Goal: Information Seeking & Learning: Learn about a topic

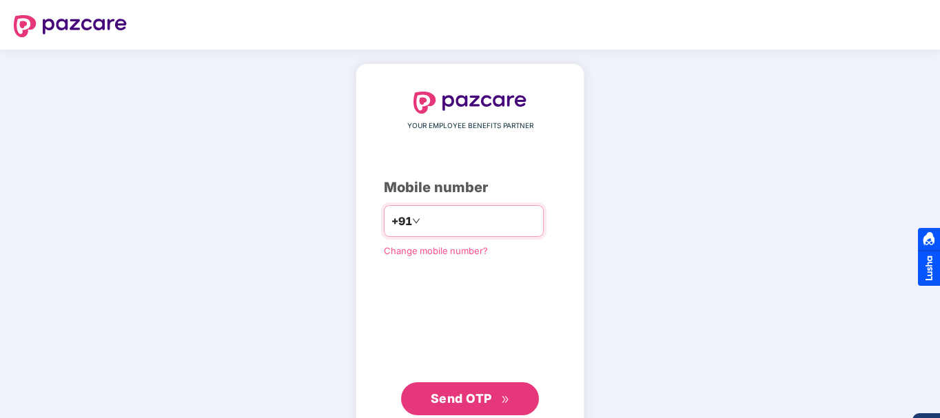
click at [435, 228] on input "number" at bounding box center [479, 221] width 113 height 22
type input "**********"
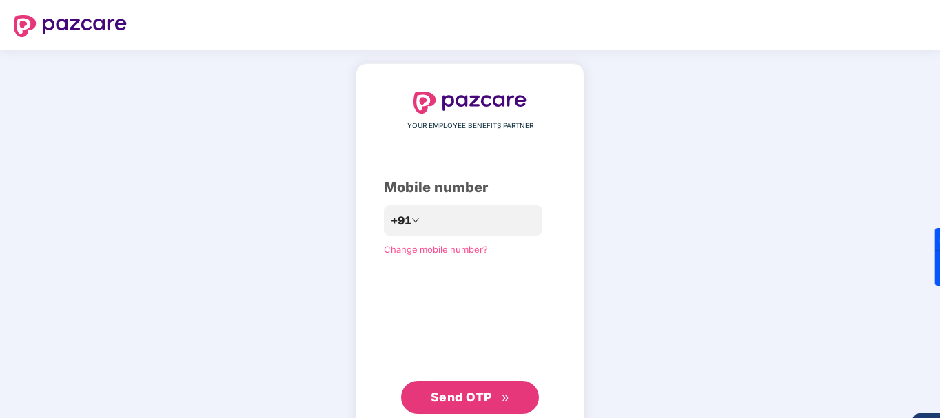
click at [477, 398] on span "Send OTP" at bounding box center [461, 397] width 61 height 14
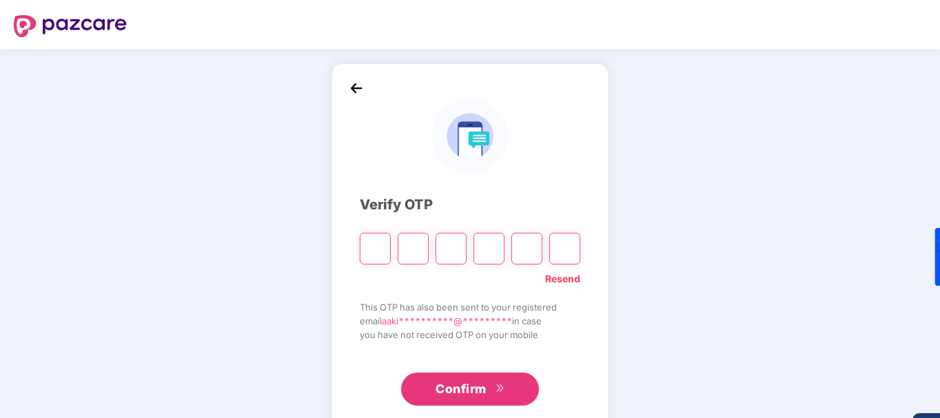
type input "*"
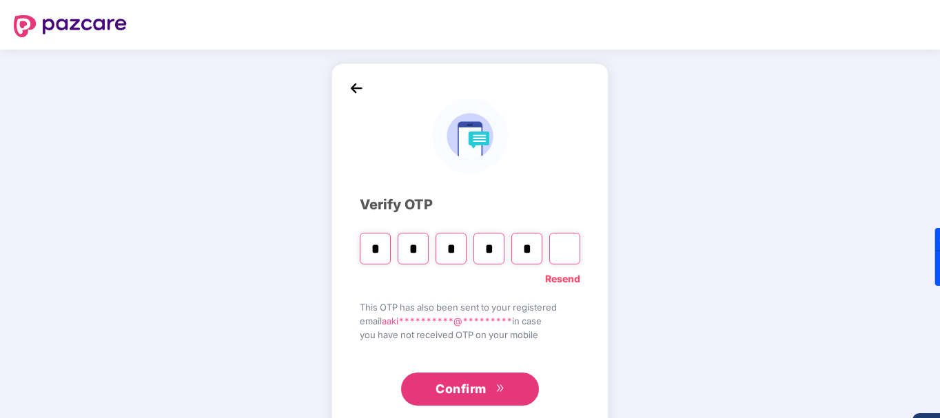
type input "*"
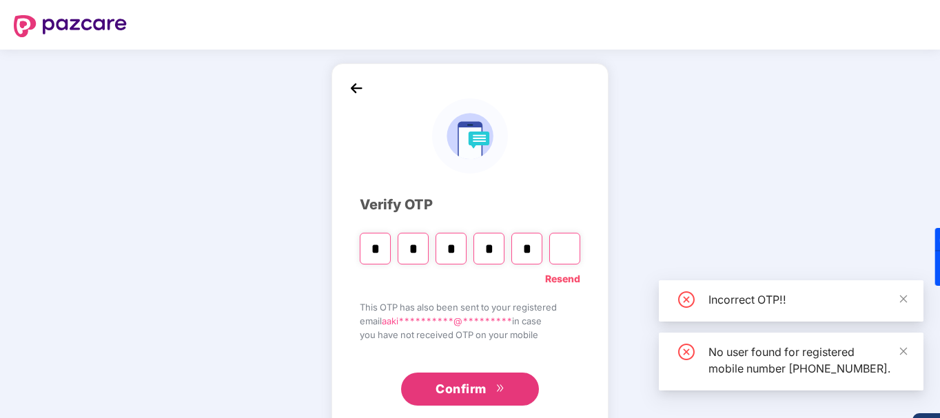
type input "*"
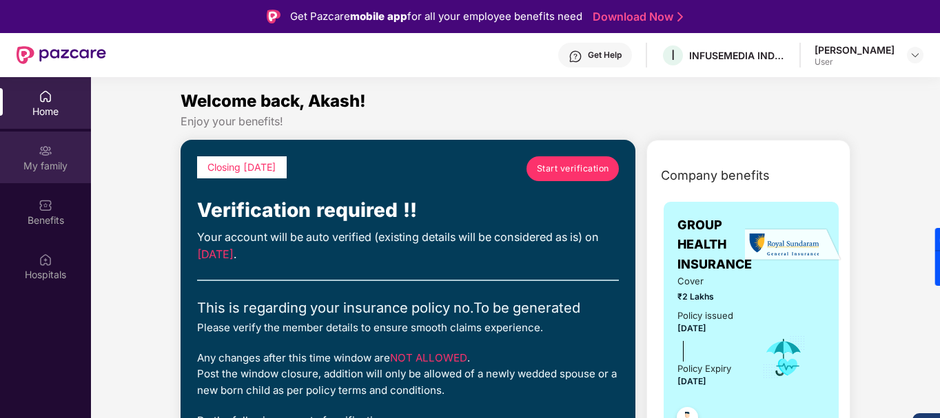
click at [59, 159] on div "My family" at bounding box center [45, 166] width 91 height 14
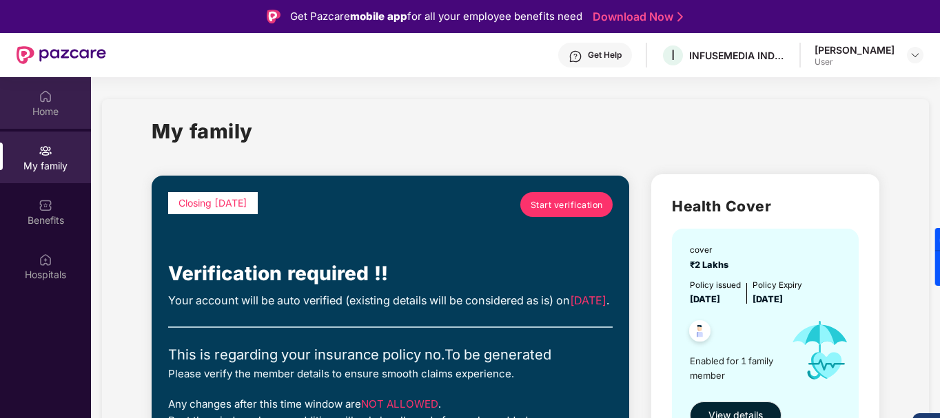
click at [45, 108] on div "Home" at bounding box center [45, 112] width 91 height 14
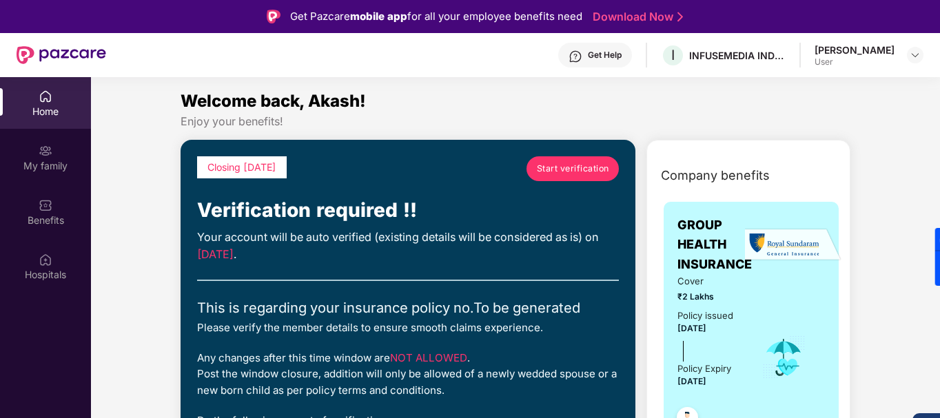
click at [541, 176] on link "Start verification" at bounding box center [572, 168] width 92 height 25
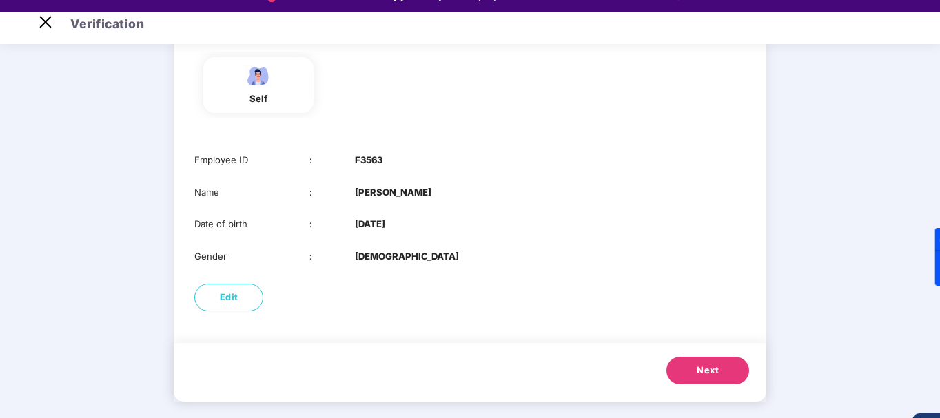
scroll to position [33, 0]
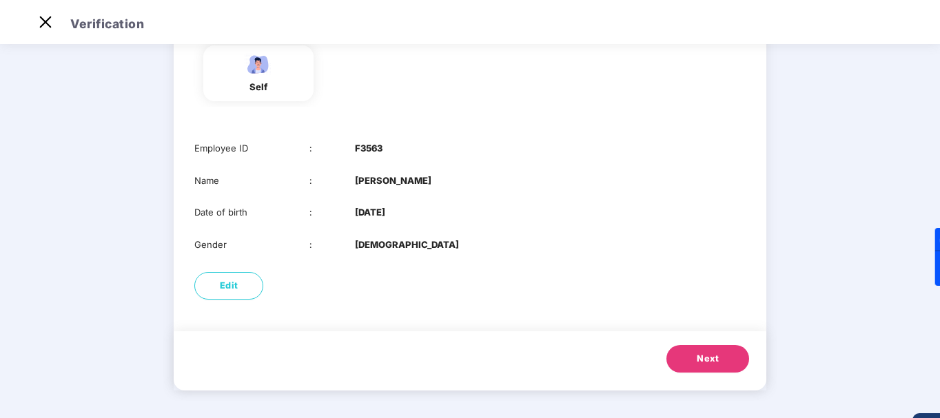
click at [695, 355] on button "Next" at bounding box center [707, 359] width 83 height 28
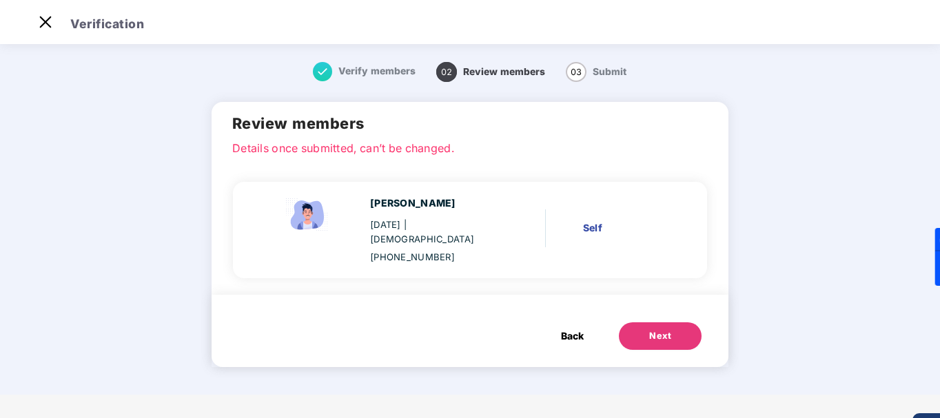
scroll to position [0, 0]
click at [704, 329] on div "Back Next" at bounding box center [621, 336] width 181 height 28
click at [662, 329] on div "Next" at bounding box center [660, 336] width 22 height 14
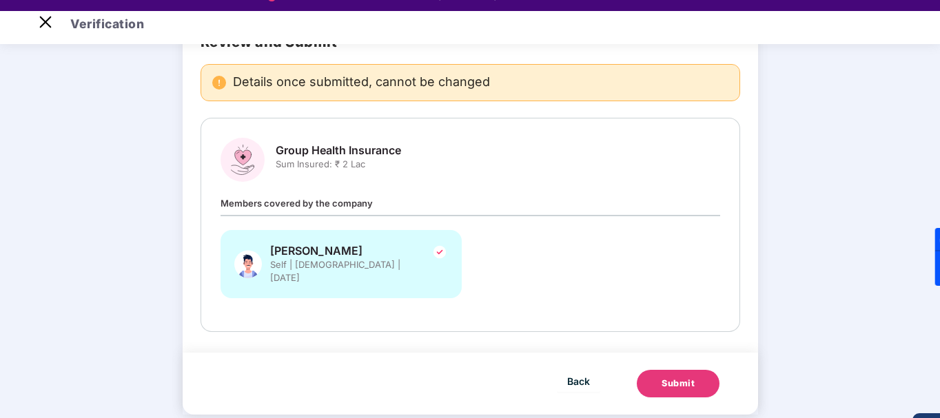
scroll to position [33, 0]
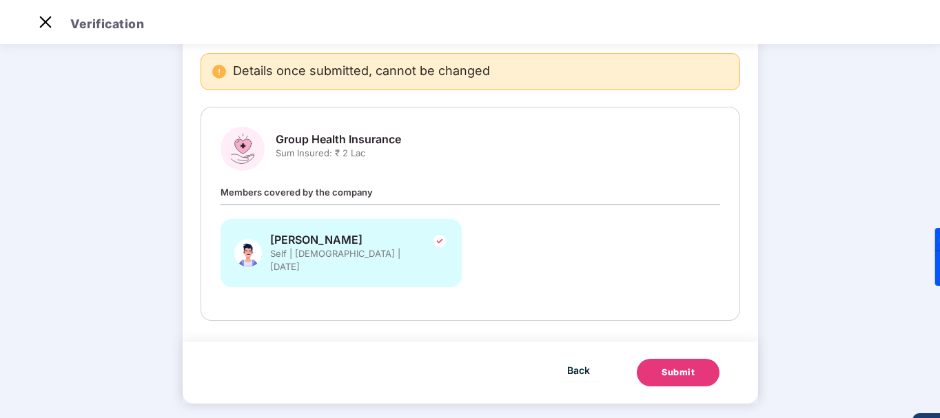
click at [675, 342] on div "Back Submit" at bounding box center [470, 373] width 575 height 62
click at [676, 359] on button "Submit" at bounding box center [678, 373] width 83 height 28
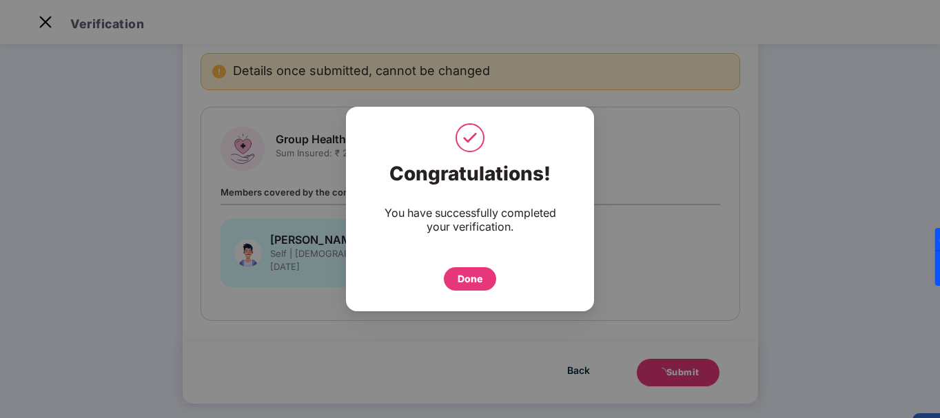
click at [464, 273] on div "Done" at bounding box center [470, 278] width 25 height 15
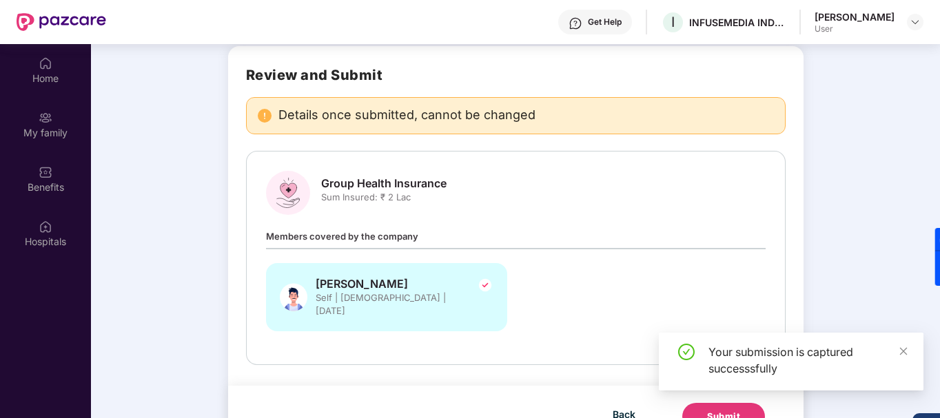
scroll to position [77, 0]
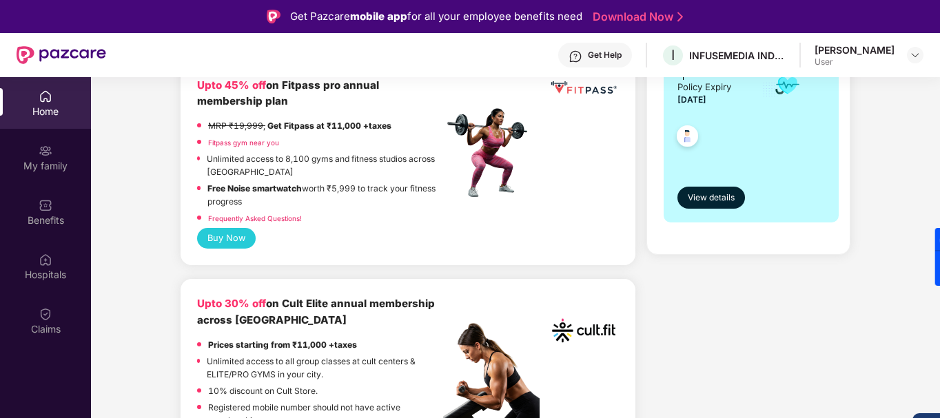
scroll to position [413, 0]
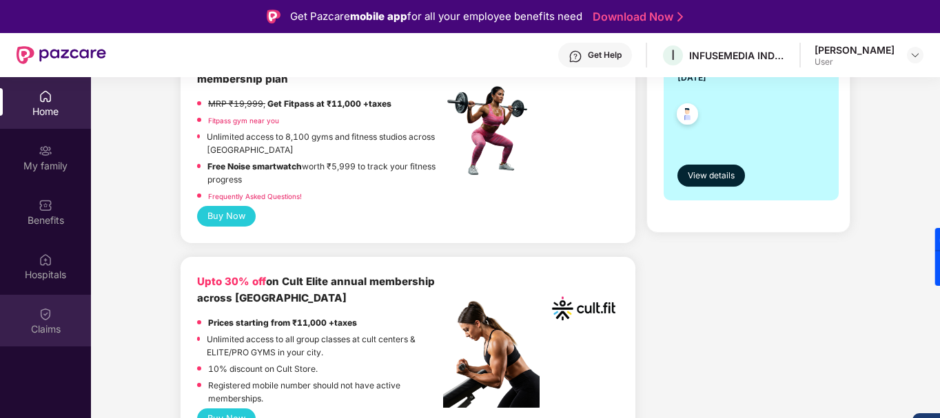
click at [46, 325] on div "Claims" at bounding box center [45, 329] width 91 height 14
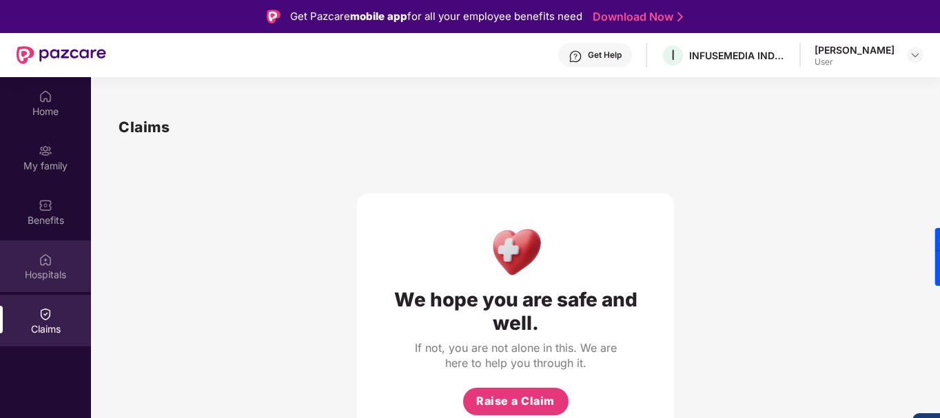
click at [39, 273] on div "Hospitals" at bounding box center [45, 275] width 91 height 14
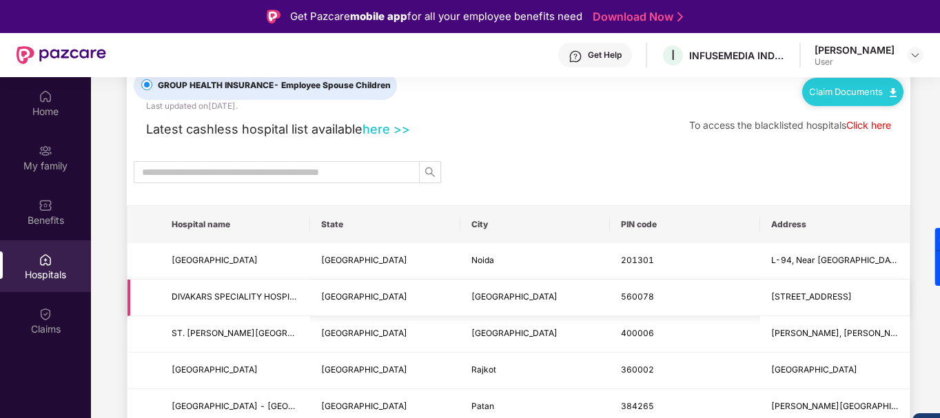
scroll to position [69, 0]
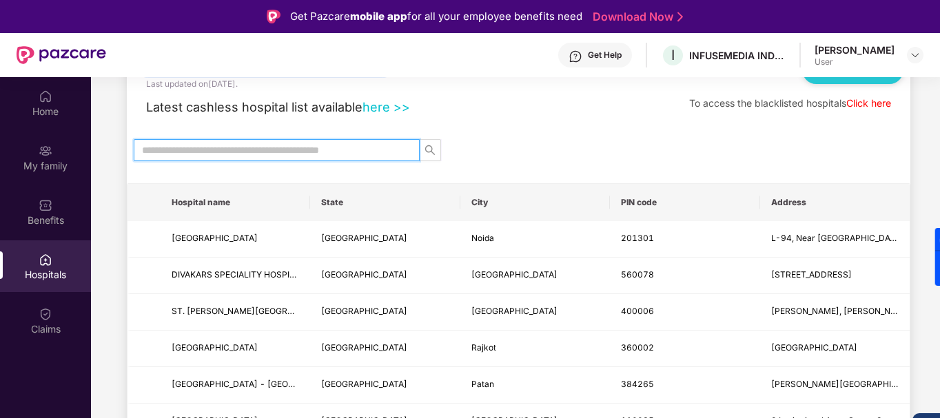
click at [216, 148] on input "text" at bounding box center [271, 150] width 258 height 15
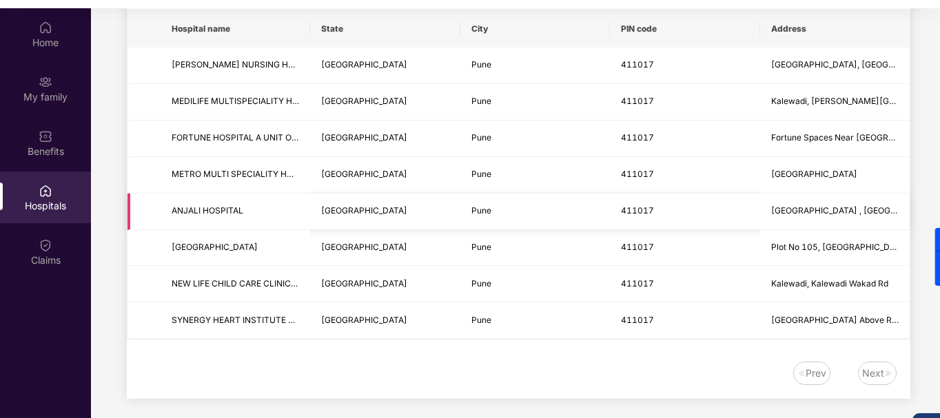
scroll to position [105, 0]
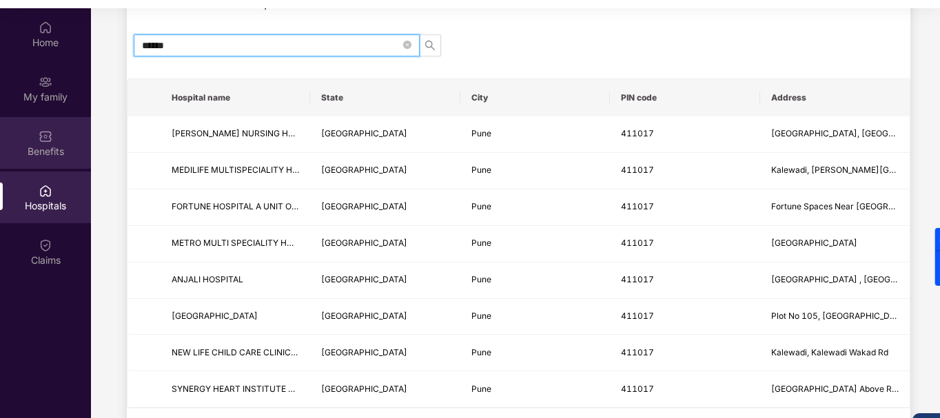
type input "******"
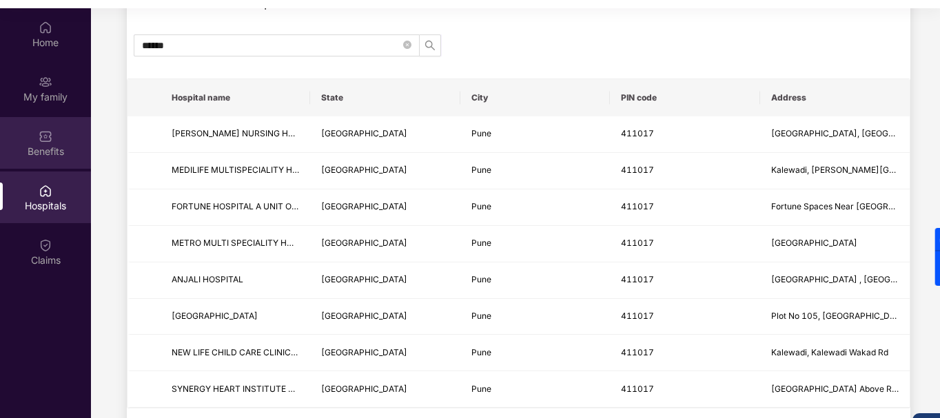
click at [52, 141] on div "Benefits" at bounding box center [45, 143] width 91 height 52
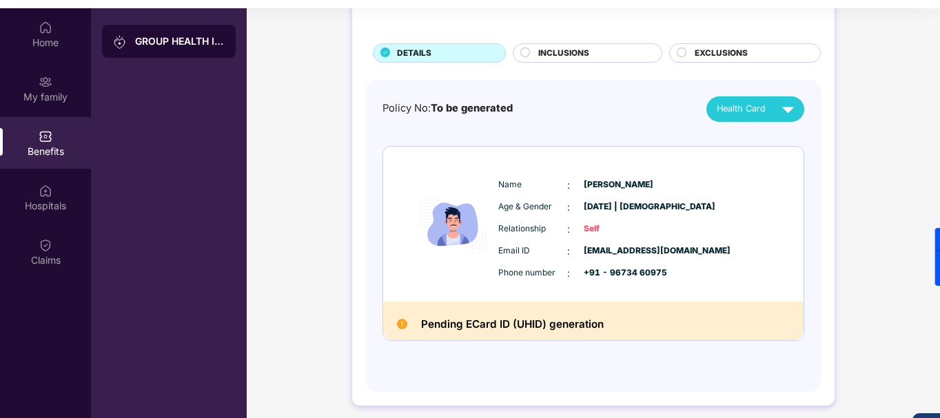
scroll to position [77, 0]
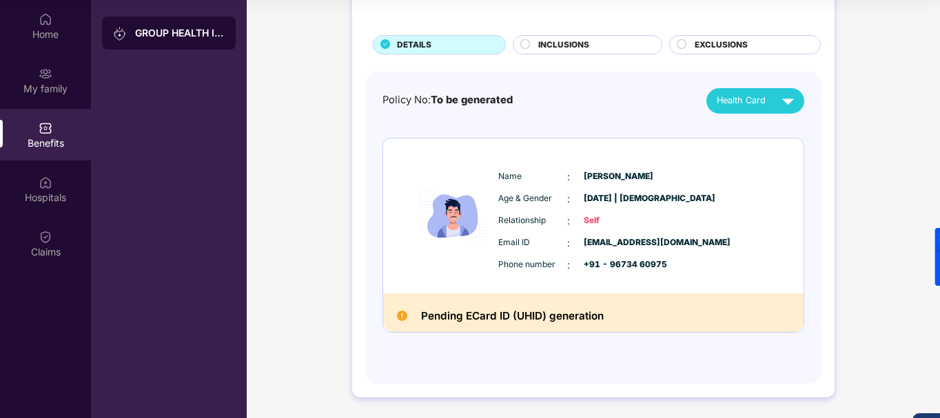
click at [766, 103] on div "Health Card" at bounding box center [758, 101] width 83 height 24
click at [792, 132] on img at bounding box center [797, 132] width 10 height 10
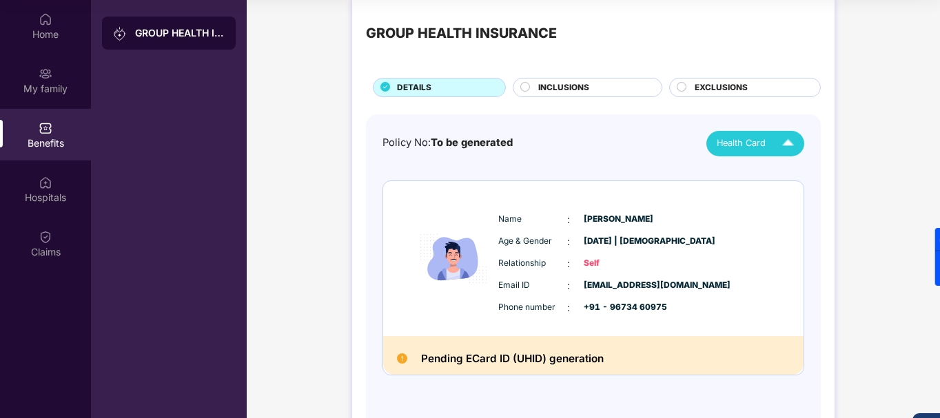
scroll to position [0, 0]
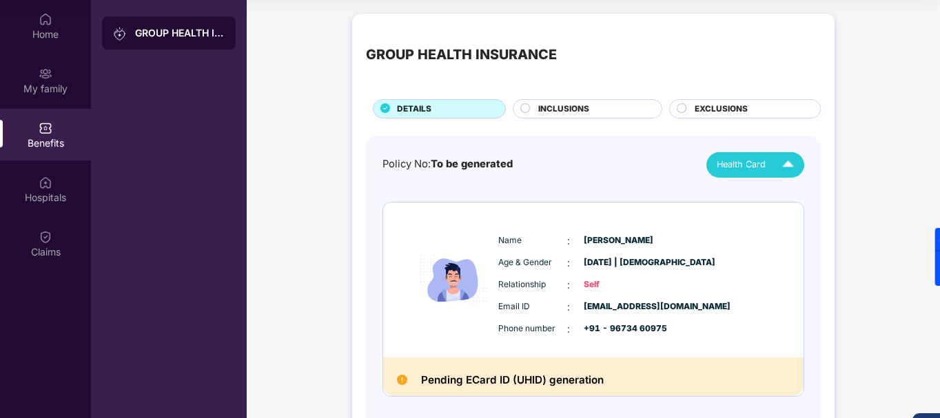
click at [759, 162] on span "Health Card" at bounding box center [741, 165] width 49 height 14
click at [791, 167] on img at bounding box center [788, 165] width 24 height 24
click at [790, 164] on img at bounding box center [788, 165] width 24 height 24
click at [316, 198] on div "GROUP HEALTH INSURANCE DETAILS INCLUSIONS EXCLUSIONS Policy No: To be generated…" at bounding box center [593, 244] width 693 height 475
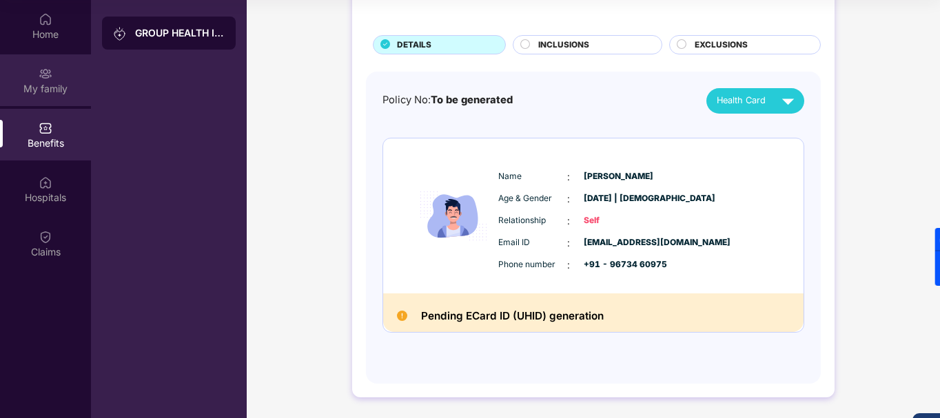
click at [55, 76] on div "My family" at bounding box center [45, 80] width 91 height 52
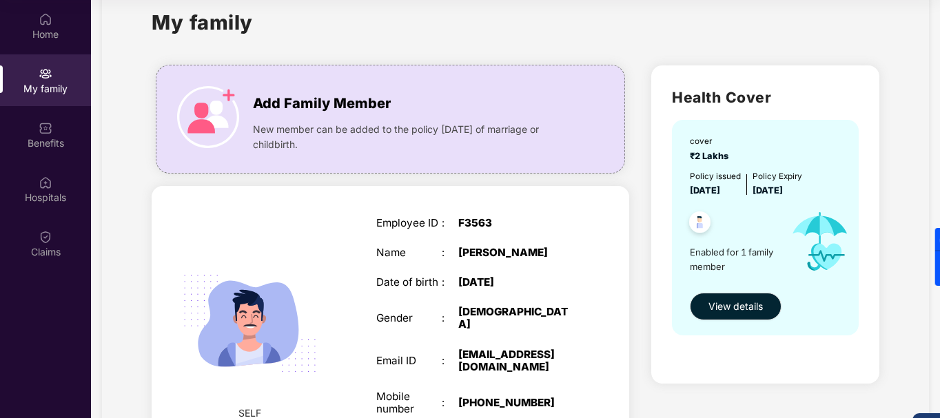
scroll to position [9, 0]
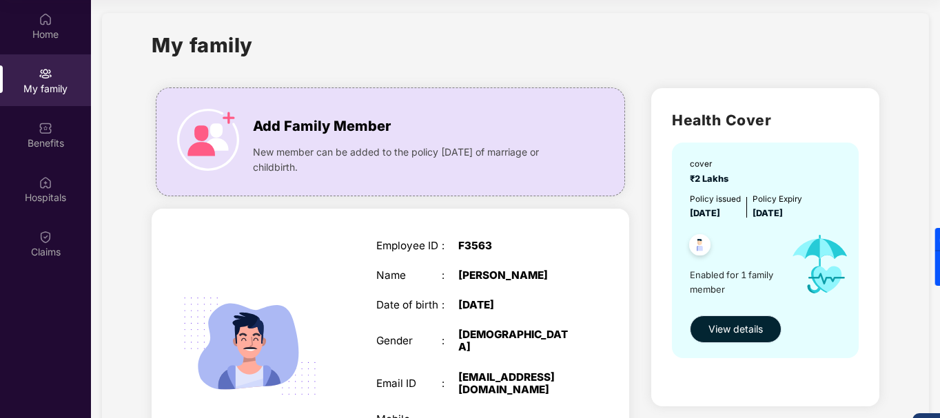
click at [734, 322] on span "View details" at bounding box center [735, 329] width 54 height 15
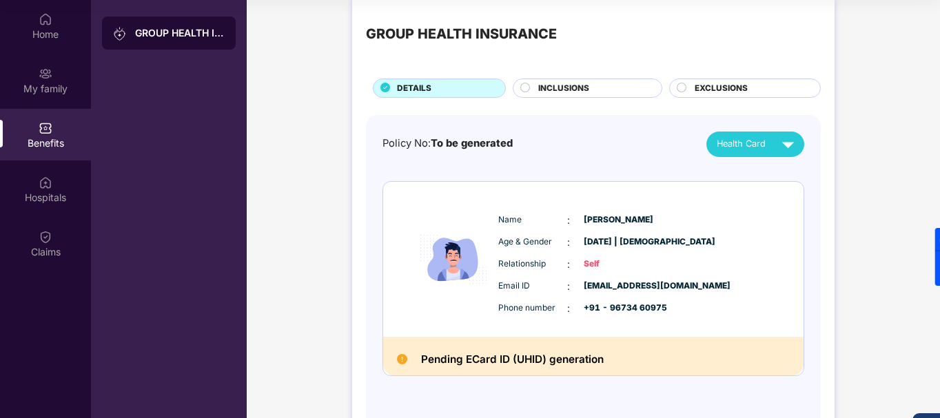
scroll to position [0, 0]
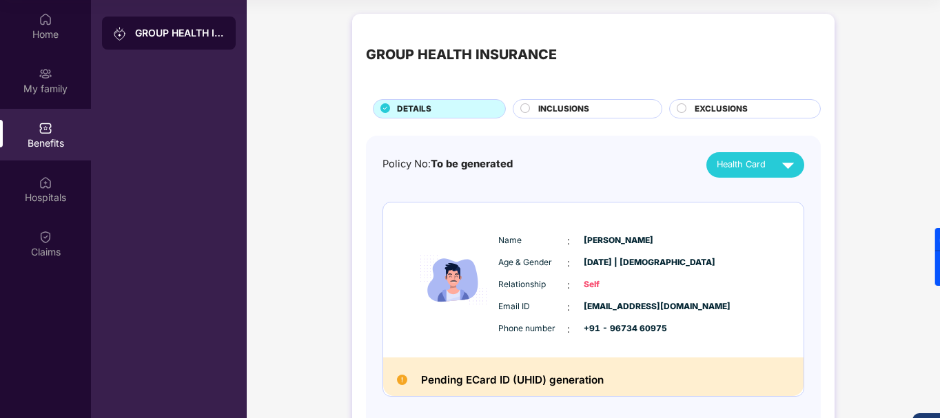
click at [555, 112] on span "INCLUSIONS" at bounding box center [563, 109] width 51 height 13
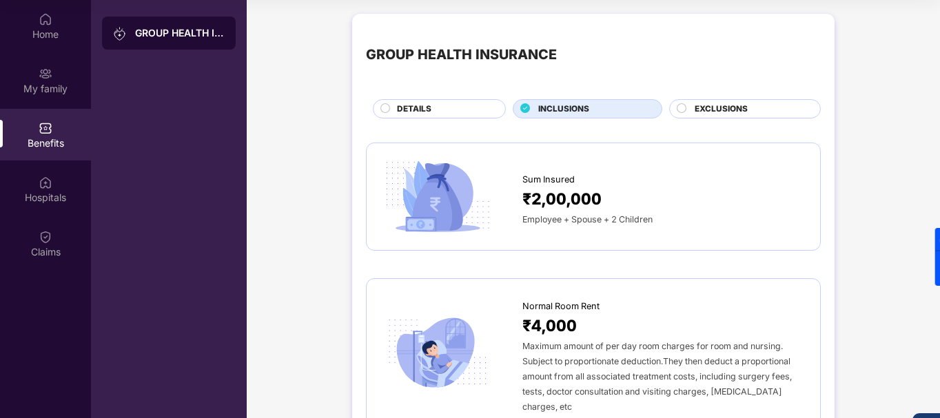
click at [679, 107] on circle at bounding box center [681, 107] width 9 height 9
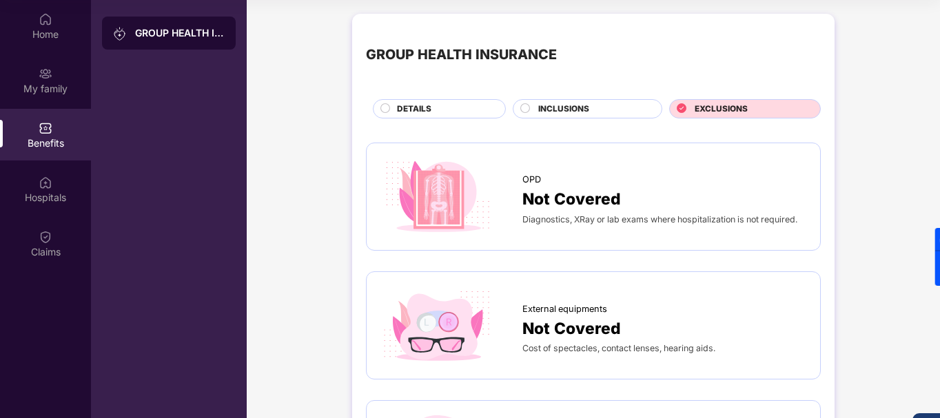
click at [576, 106] on span "INCLUSIONS" at bounding box center [563, 109] width 51 height 13
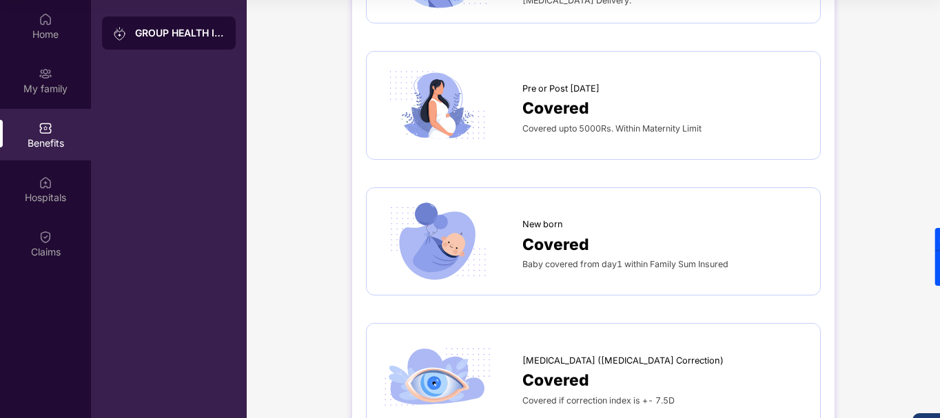
scroll to position [1723, 0]
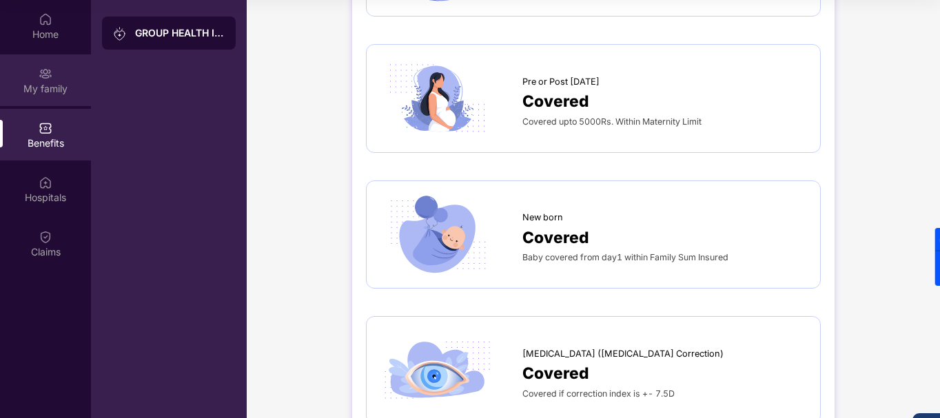
click at [43, 90] on div "My family" at bounding box center [45, 89] width 91 height 14
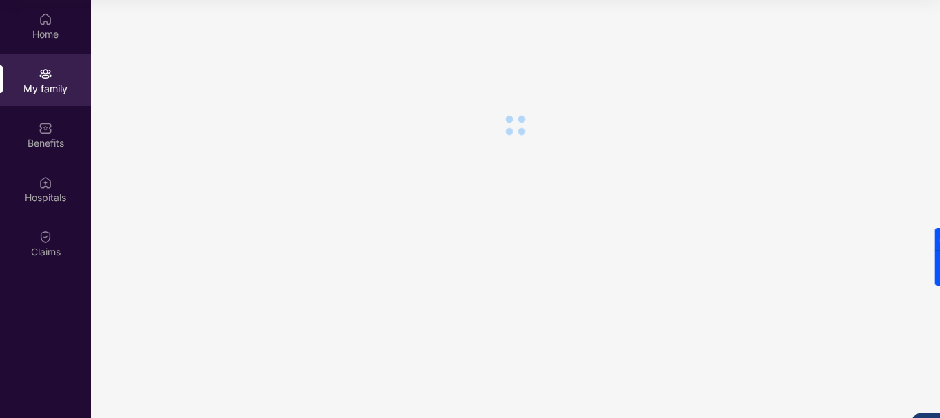
scroll to position [0, 0]
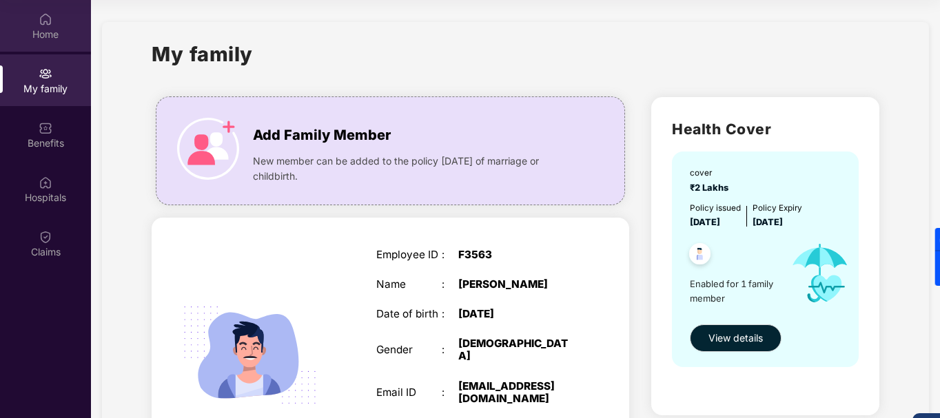
click at [57, 41] on div "Home" at bounding box center [45, 35] width 91 height 14
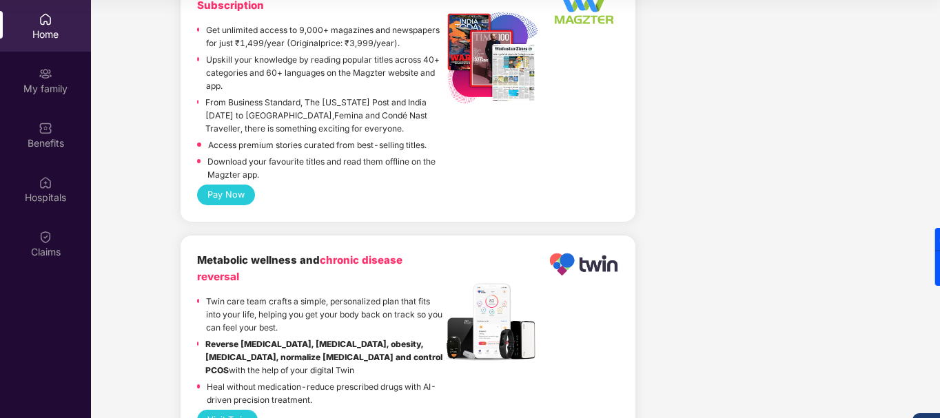
scroll to position [1723, 0]
